Goal: Transaction & Acquisition: Purchase product/service

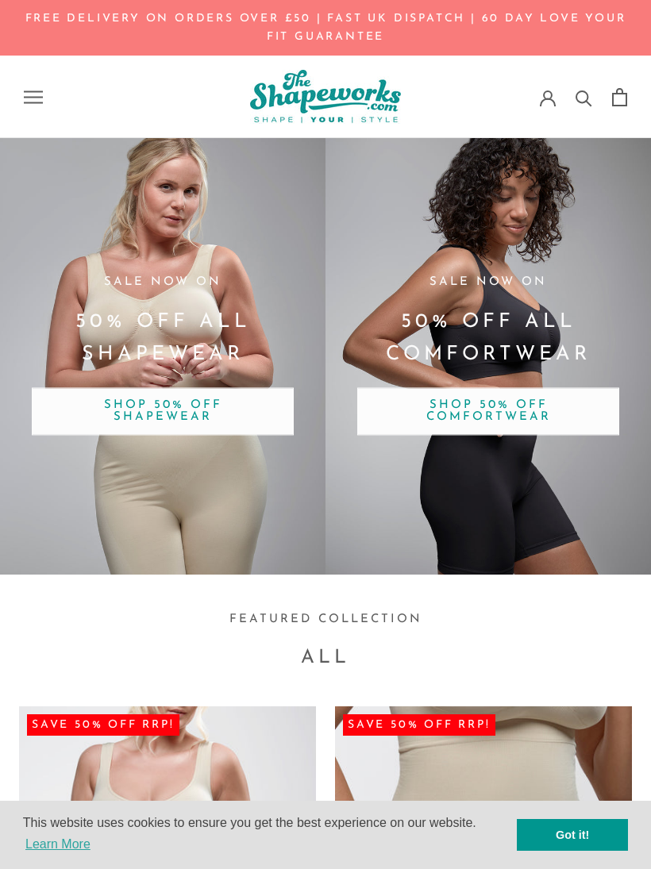
click at [580, 413] on span "SHOP 50% OFF COMFORTWEAR" at bounding box center [488, 412] width 262 height 48
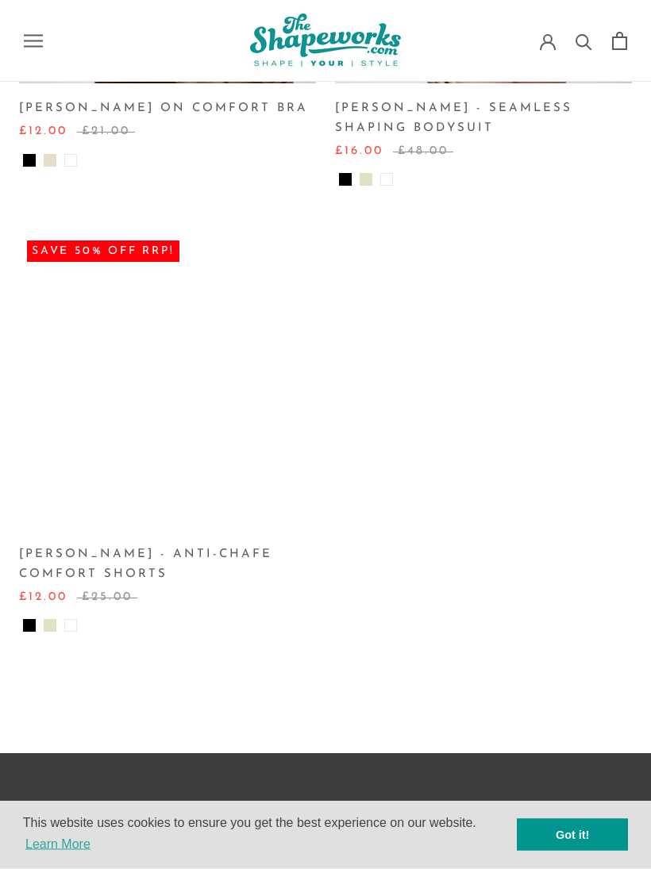
scroll to position [392, 0]
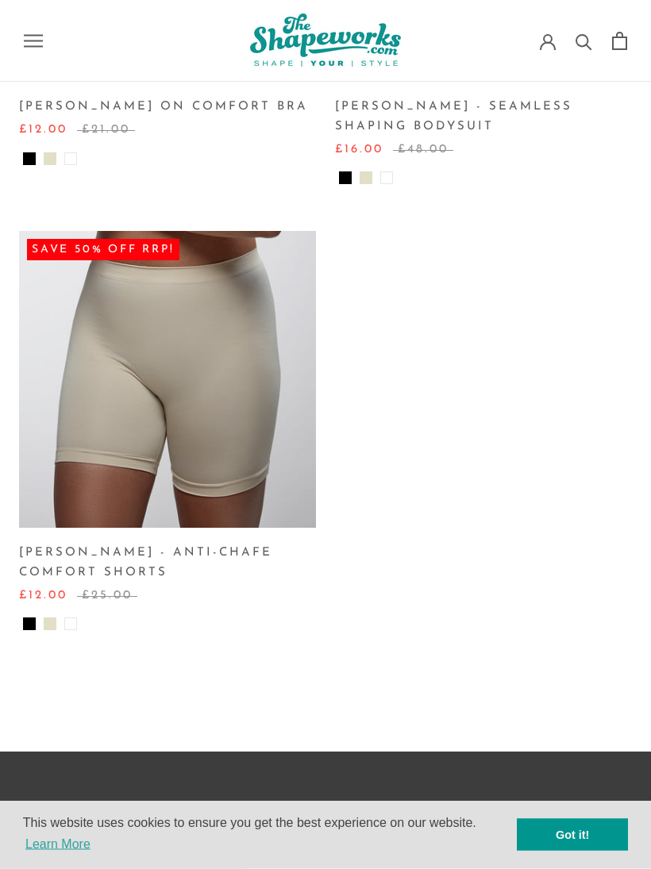
click at [215, 374] on img at bounding box center [167, 380] width 297 height 297
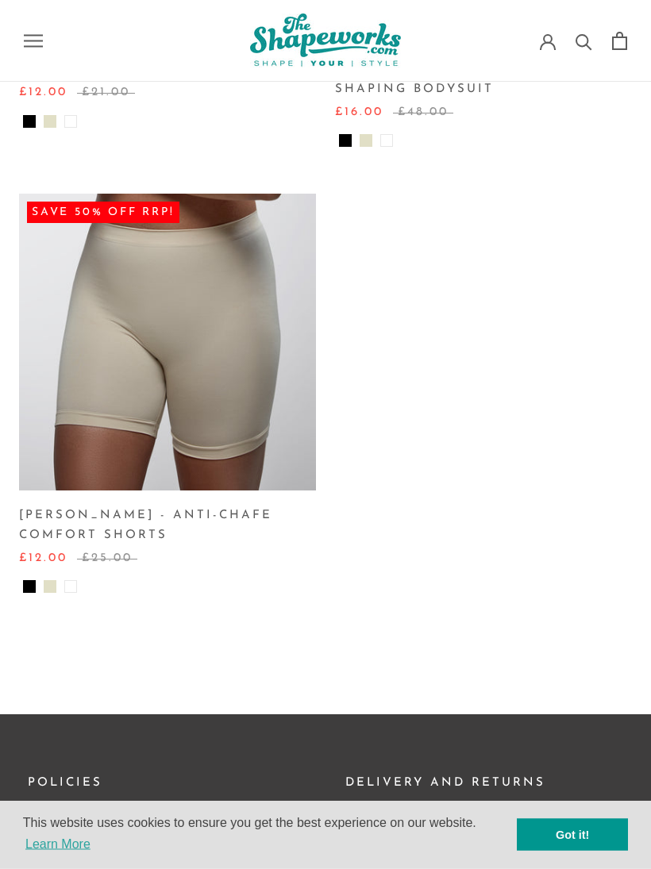
scroll to position [430, 0]
click at [206, 353] on img at bounding box center [167, 342] width 297 height 297
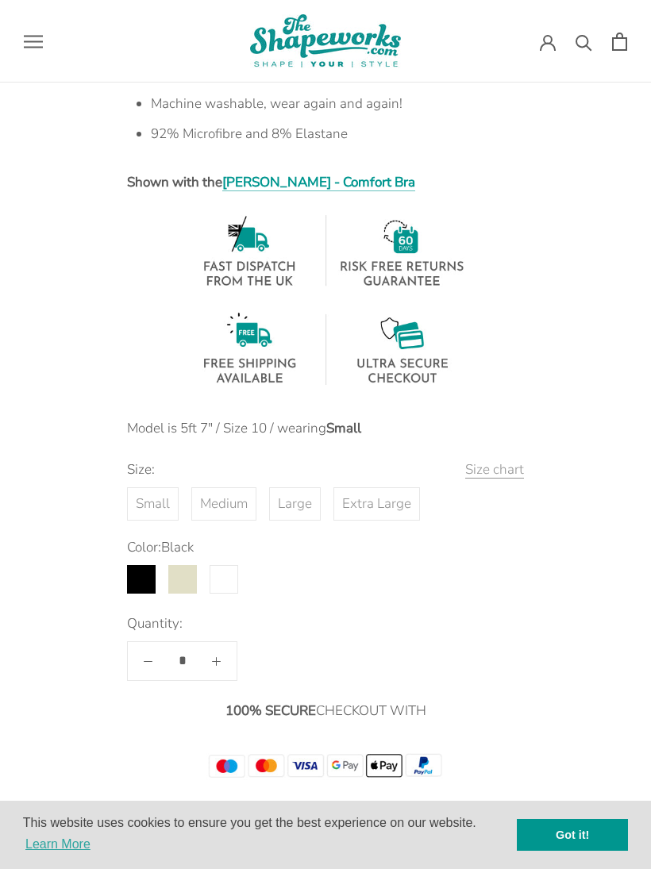
scroll to position [1240, 0]
click at [499, 468] on button "Size chart" at bounding box center [494, 471] width 59 height 22
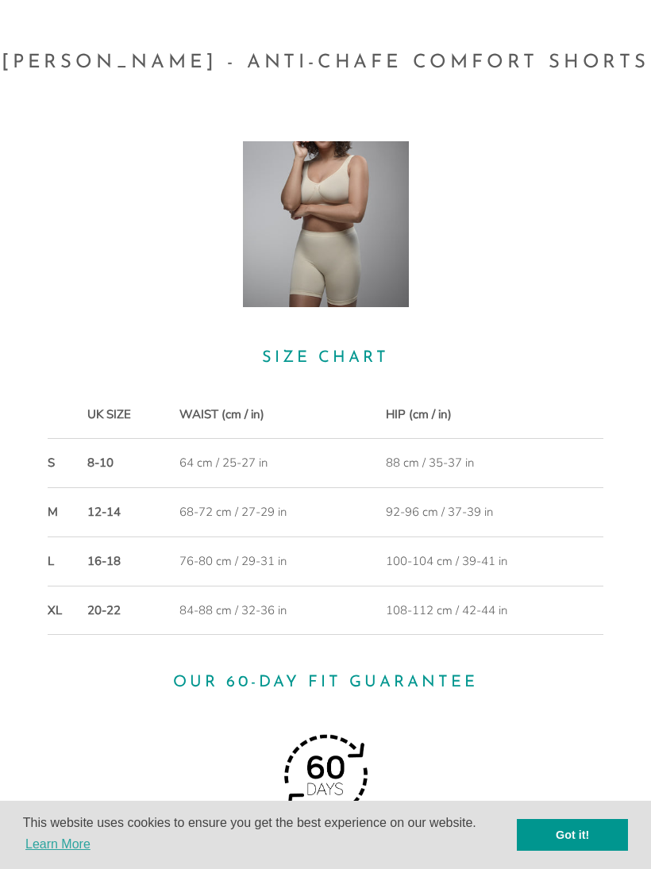
click at [611, 308] on div "Size chart UK SIZE WAIST (cm / in) HIP (cm / in) S 8-10 64 cm / 25-27 in 88 cm …" at bounding box center [325, 553] width 635 height 824
click at [576, 346] on h3 "Size chart" at bounding box center [326, 358] width 556 height 26
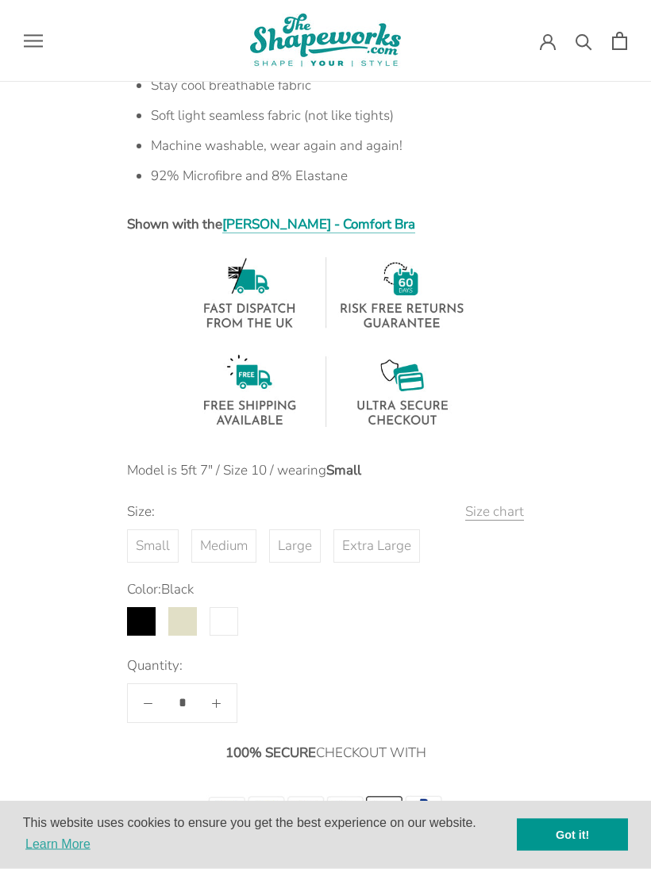
scroll to position [1199, 0]
click at [372, 549] on label "Extra Large" at bounding box center [376, 546] width 87 height 33
click at [226, 619] on label "White" at bounding box center [224, 621] width 29 height 29
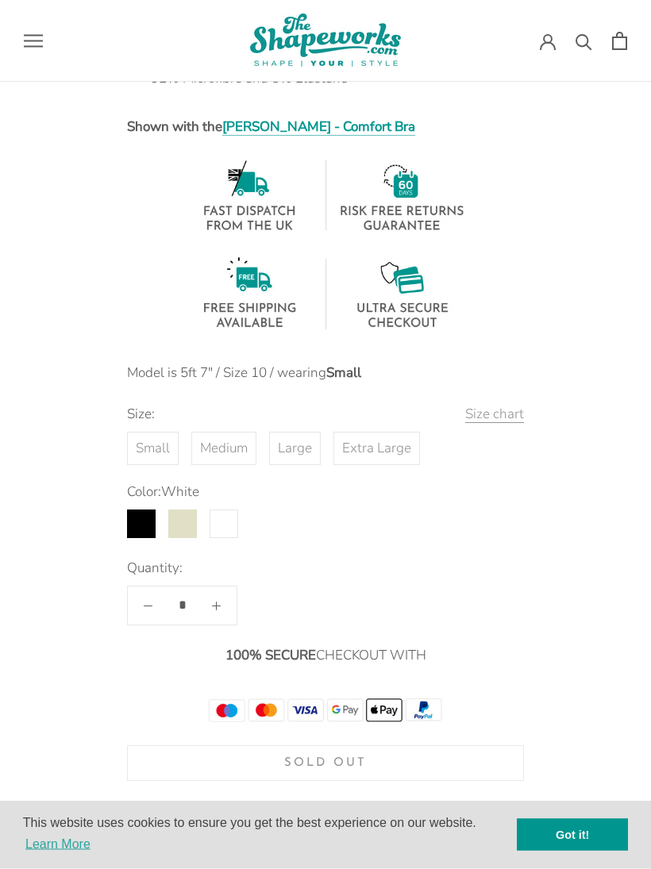
scroll to position [1297, 0]
click at [180, 528] on label "Buff" at bounding box center [182, 524] width 29 height 29
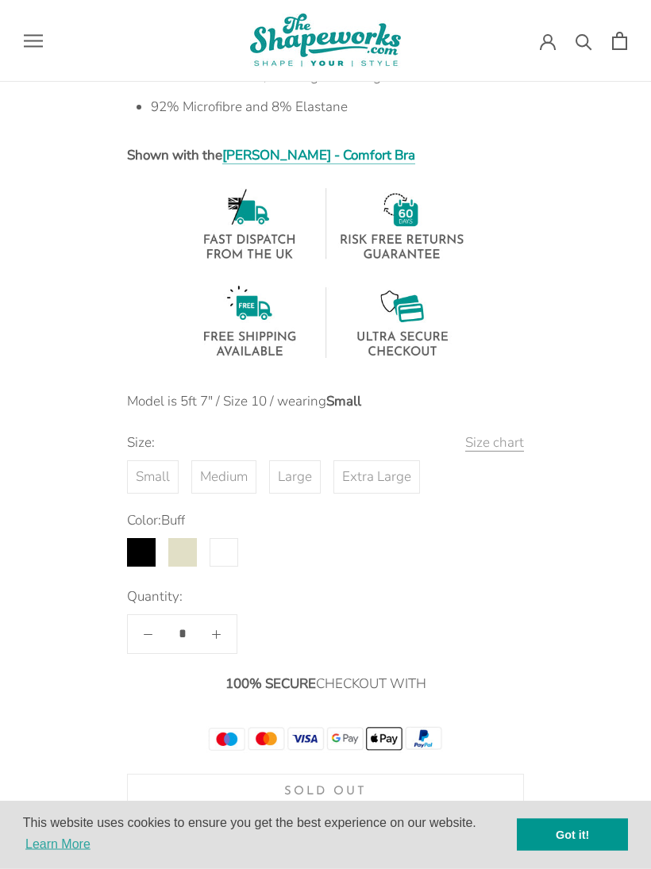
scroll to position [1268, 0]
click at [140, 548] on label "Black" at bounding box center [141, 552] width 29 height 29
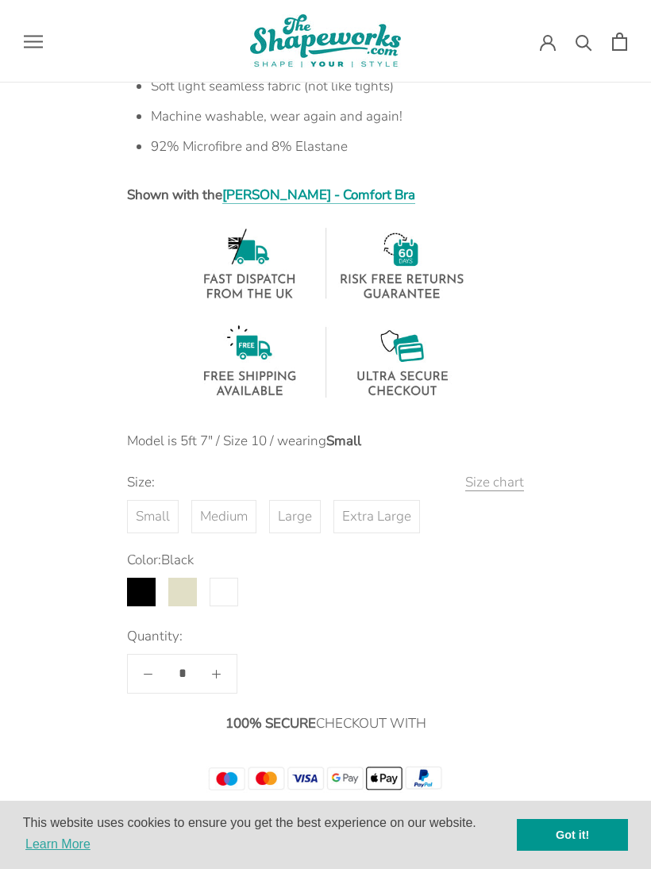
scroll to position [1228, 0]
click at [378, 507] on label "Extra Large" at bounding box center [376, 517] width 87 height 33
click at [298, 510] on label "Large" at bounding box center [295, 517] width 52 height 33
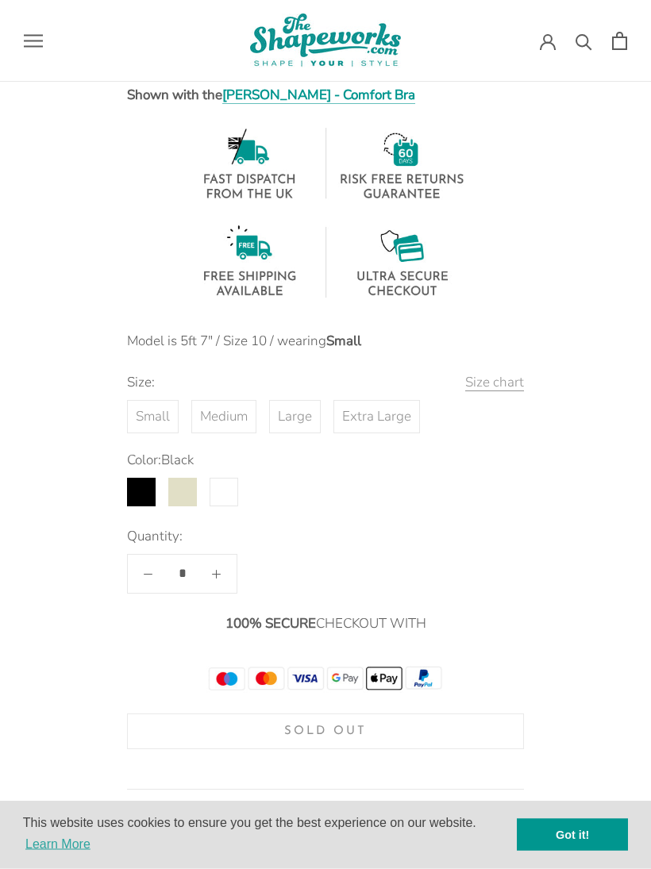
scroll to position [1343, 0]
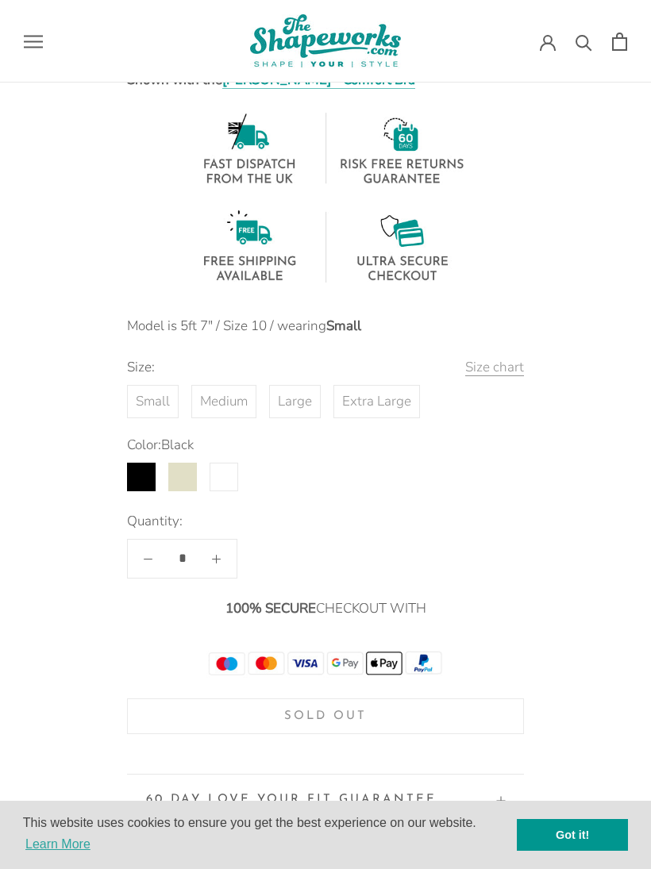
click at [229, 472] on label "White" at bounding box center [224, 477] width 29 height 29
click at [185, 482] on label "Buff" at bounding box center [182, 477] width 29 height 29
